Goal: Book appointment/travel/reservation

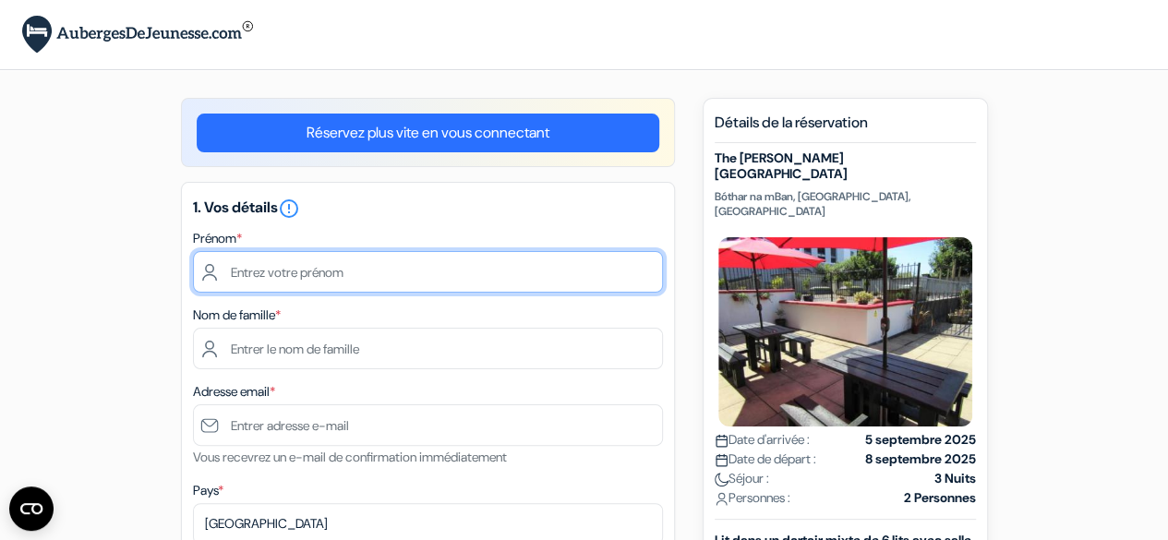
click at [326, 266] on input "text" at bounding box center [428, 272] width 470 height 42
type input "[PERSON_NAME]"
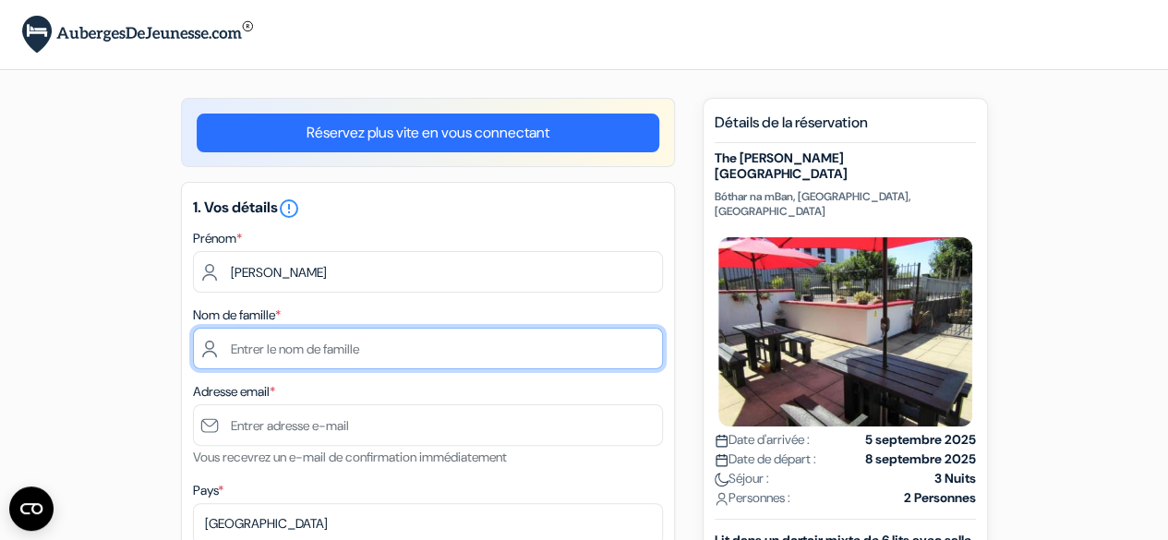
type input "Barrot"
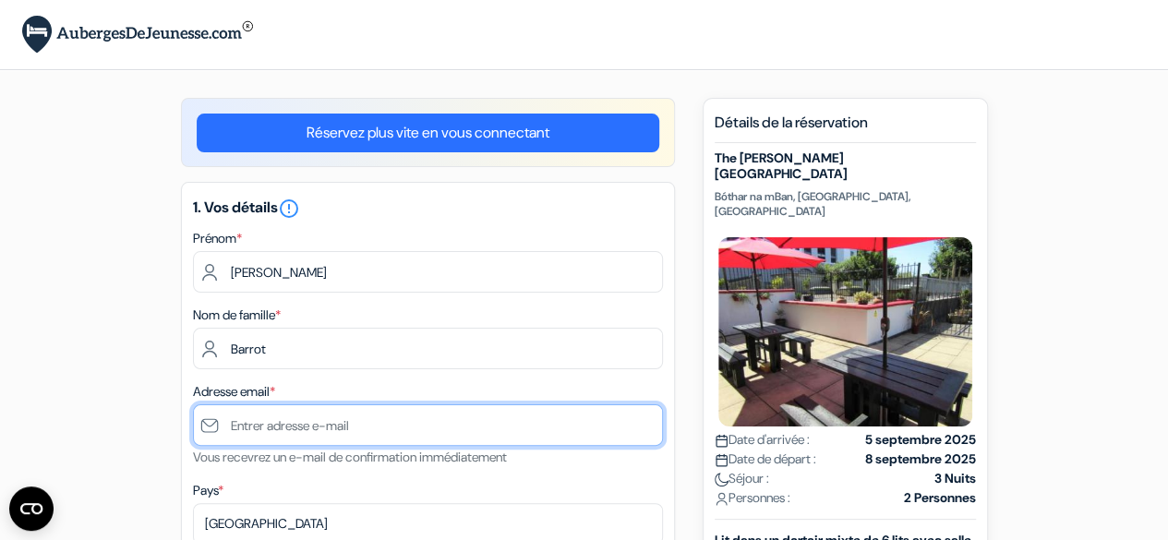
type input "[PERSON_NAME][EMAIL_ADDRESS][DOMAIN_NAME]"
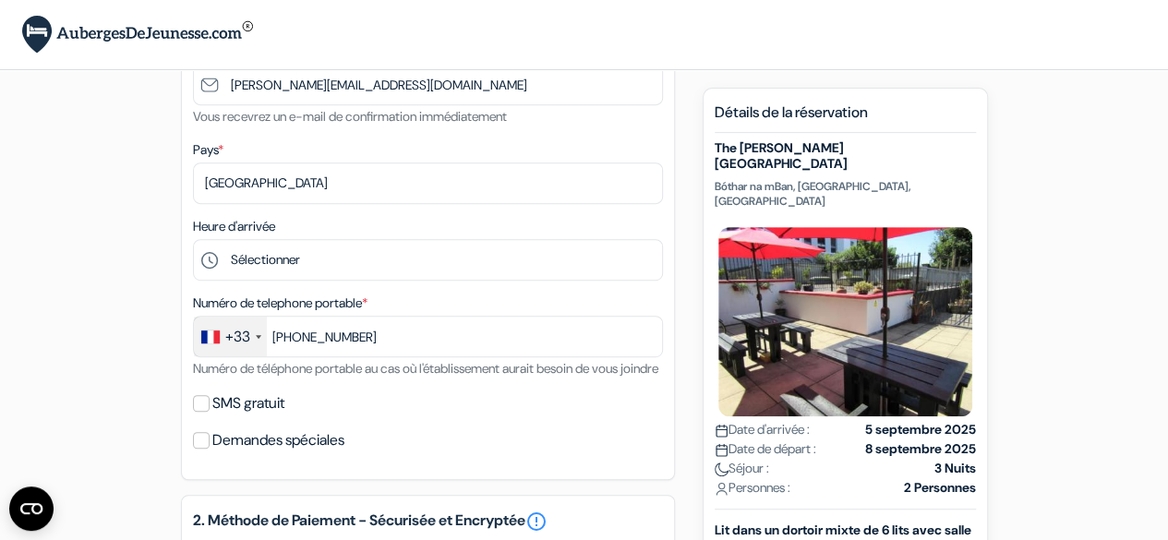
scroll to position [342, 0]
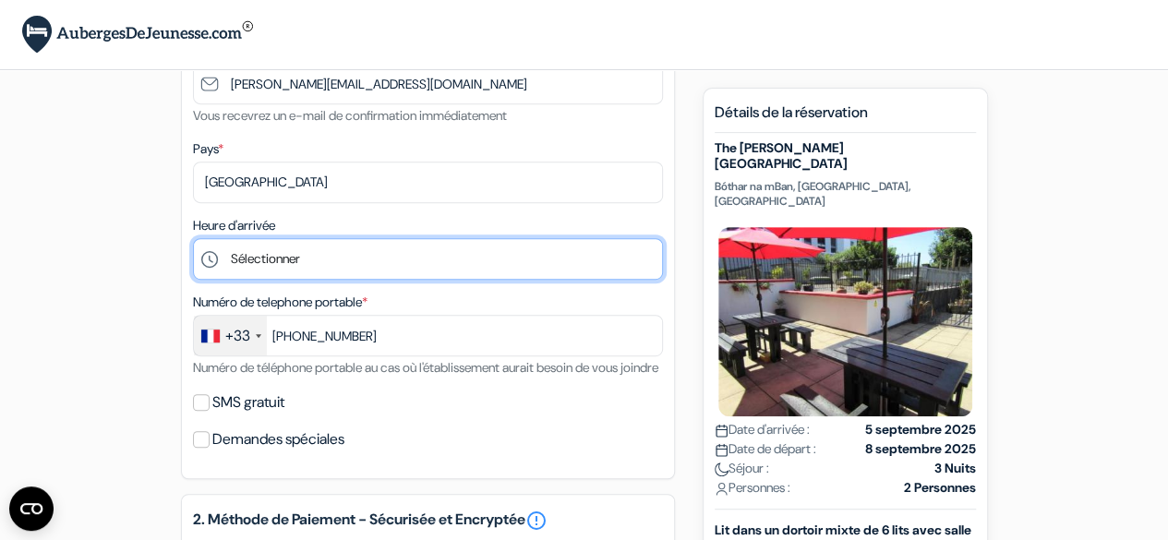
click at [260, 263] on select "Sélectionner 1:00 2:00 3:00 4:00 5:00 6:00 7:00 8:00 9:00 10:00 11:00 12:00 13:…" at bounding box center [428, 259] width 470 height 42
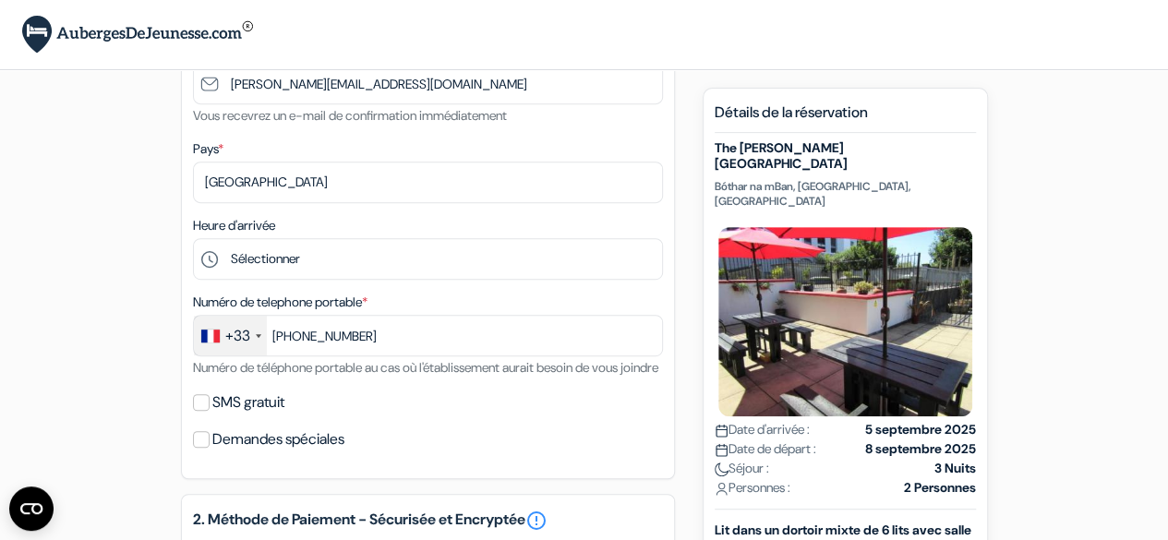
click at [102, 217] on div "add_box The [PERSON_NAME][GEOGRAPHIC_DATA] [GEOGRAPHIC_DATA] na mBan, [GEOGRAPH…" at bounding box center [584, 512] width 1053 height 1512
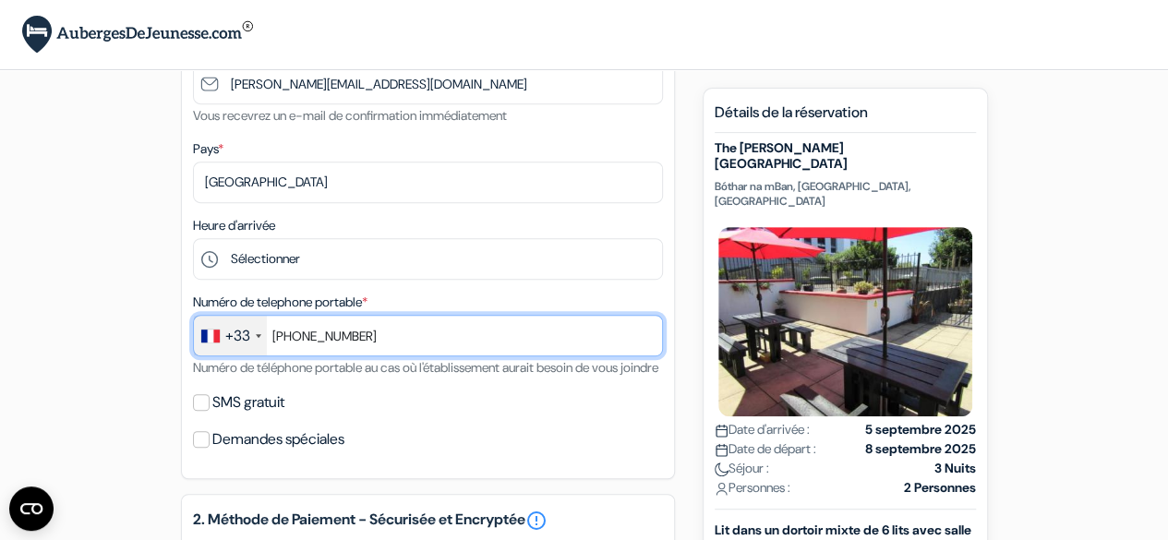
click at [292, 336] on input "[PHONE_NUMBER]" at bounding box center [428, 336] width 470 height 42
type input "[PHONE_NUMBER]"
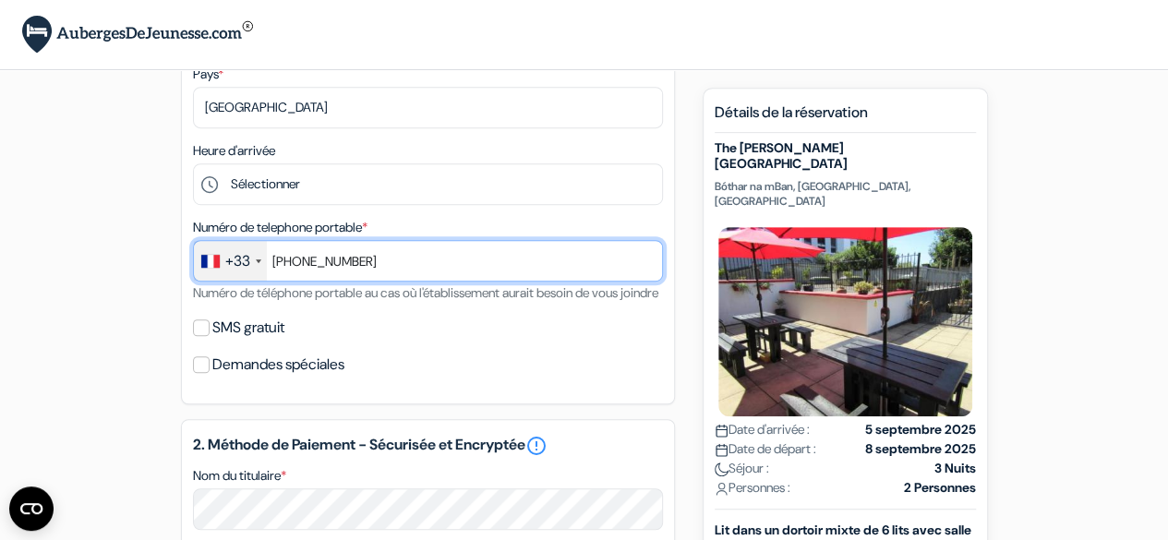
scroll to position [417, 0]
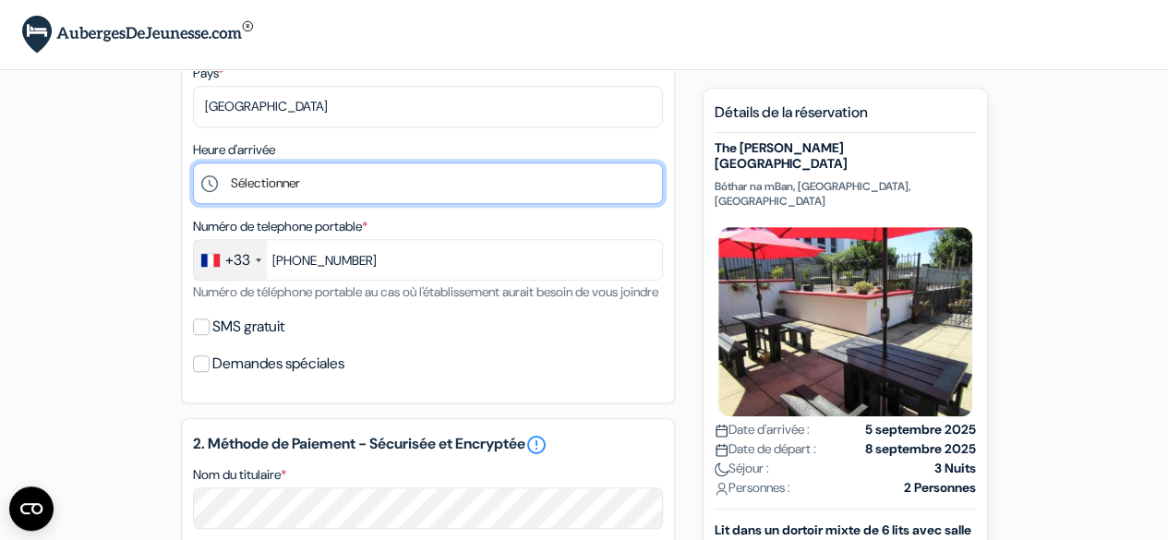
click at [339, 196] on select "Sélectionner 1:00 2:00 3:00 4:00 5:00 6:00 7:00 8:00 9:00 10:00 11:00 12:00 13:…" at bounding box center [428, 184] width 470 height 42
click at [193, 165] on select "Sélectionner 1:00 2:00 3:00 4:00 5:00 6:00 7:00 8:00 9:00 10:00 11:00 12:00 13:…" at bounding box center [428, 184] width 470 height 42
click at [255, 204] on select "Sélectionner 1:00 2:00 3:00 4:00 5:00 6:00 7:00 8:00 9:00 10:00 11:00 12:00 13:…" at bounding box center [428, 184] width 470 height 42
select select "20"
click at [193, 165] on select "Sélectionner 1:00 2:00 3:00 4:00 5:00 6:00 7:00 8:00 9:00 10:00 11:00 12:00 13:…" at bounding box center [428, 184] width 470 height 42
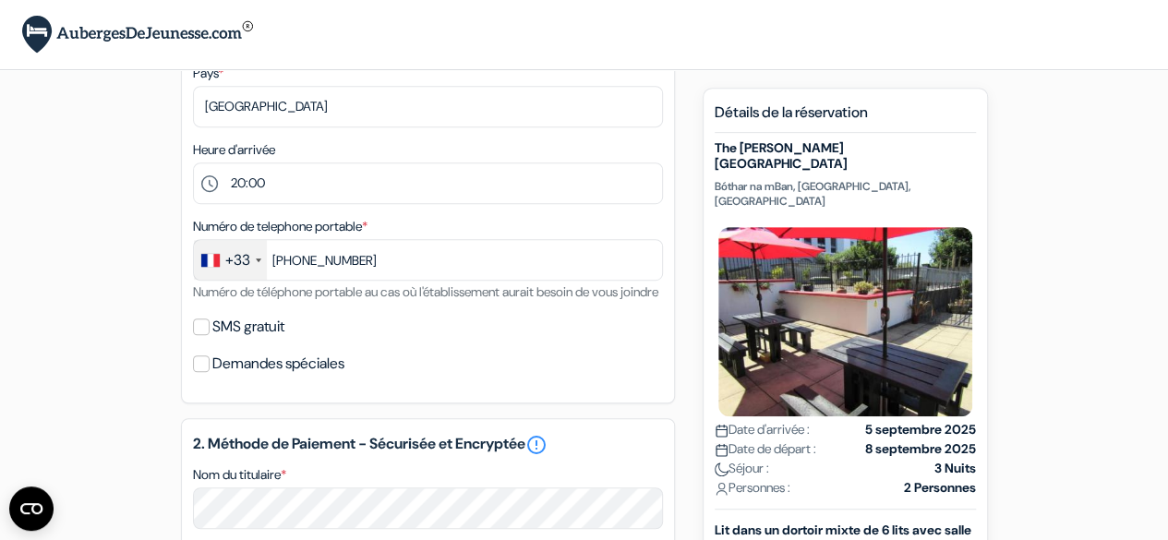
click at [116, 346] on div "add_box The [PERSON_NAME][GEOGRAPHIC_DATA] [GEOGRAPHIC_DATA] na mBan, [GEOGRAPH…" at bounding box center [584, 436] width 1053 height 1512
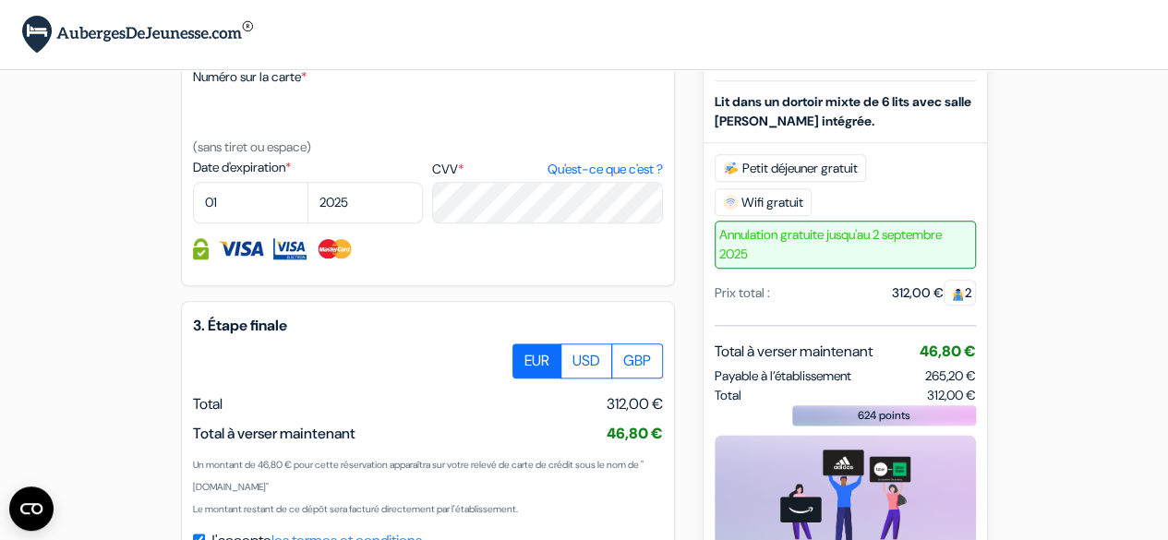
scroll to position [909, 0]
